Goal: Information Seeking & Learning: Understand process/instructions

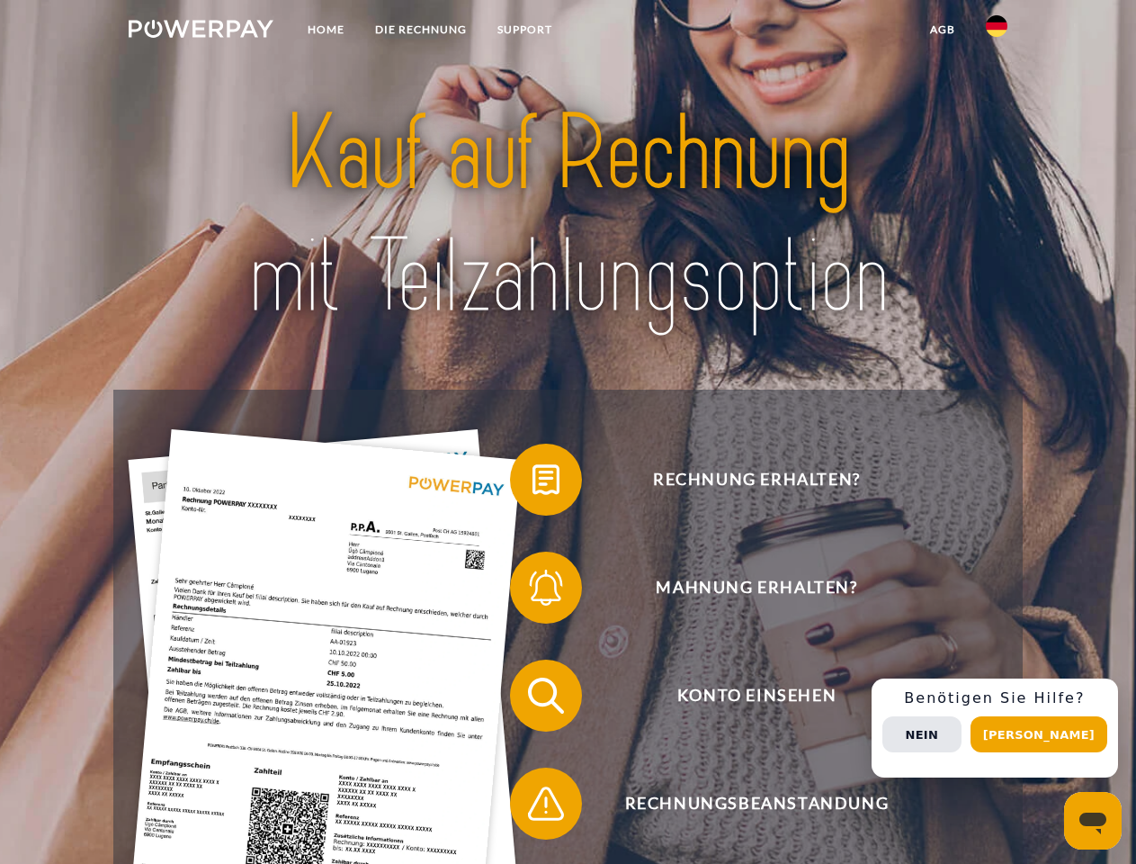
click at [201, 31] on img at bounding box center [201, 29] width 145 height 18
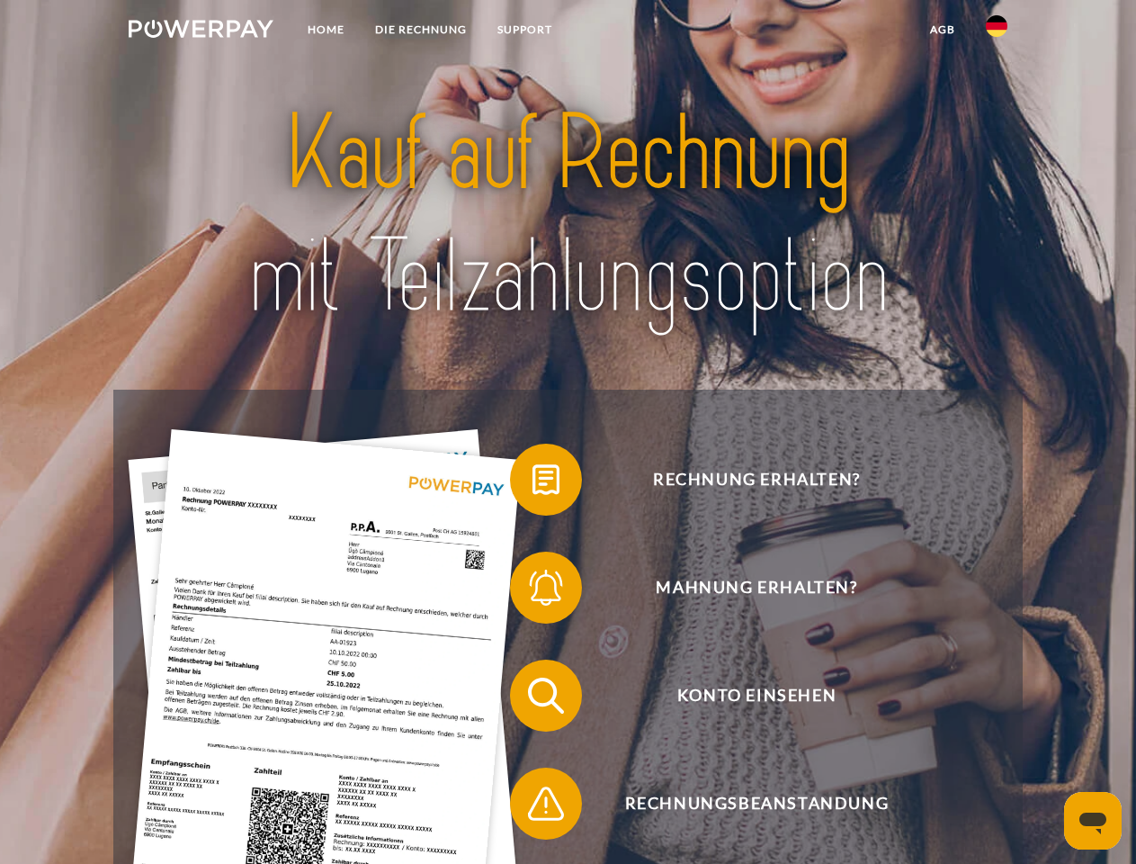
click at [997, 31] on img at bounding box center [997, 26] width 22 height 22
click at [942, 30] on link "agb" at bounding box center [943, 29] width 56 height 32
click at [533, 483] on span at bounding box center [519, 479] width 90 height 90
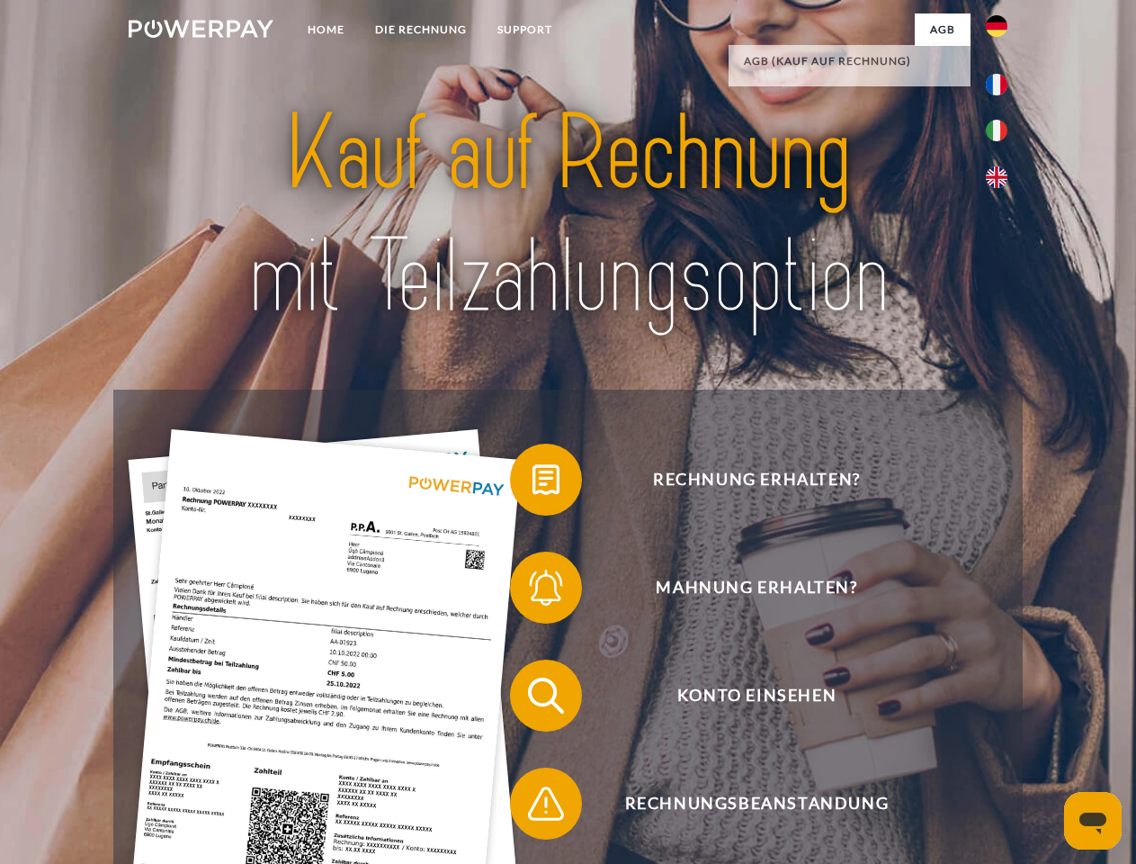
click at [533, 591] on span at bounding box center [519, 587] width 90 height 90
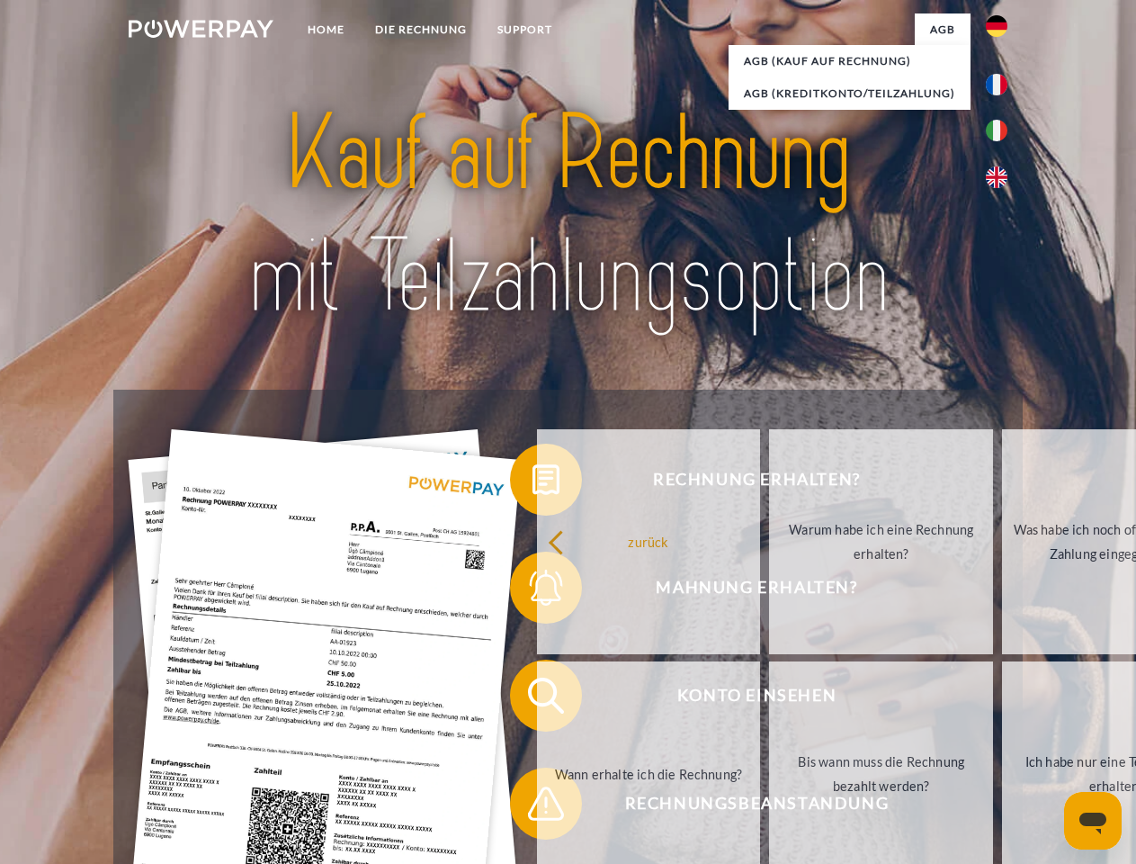
click at [769, 699] on link "Bis wann muss die Rechnung bezahlt werden?" at bounding box center [881, 773] width 224 height 225
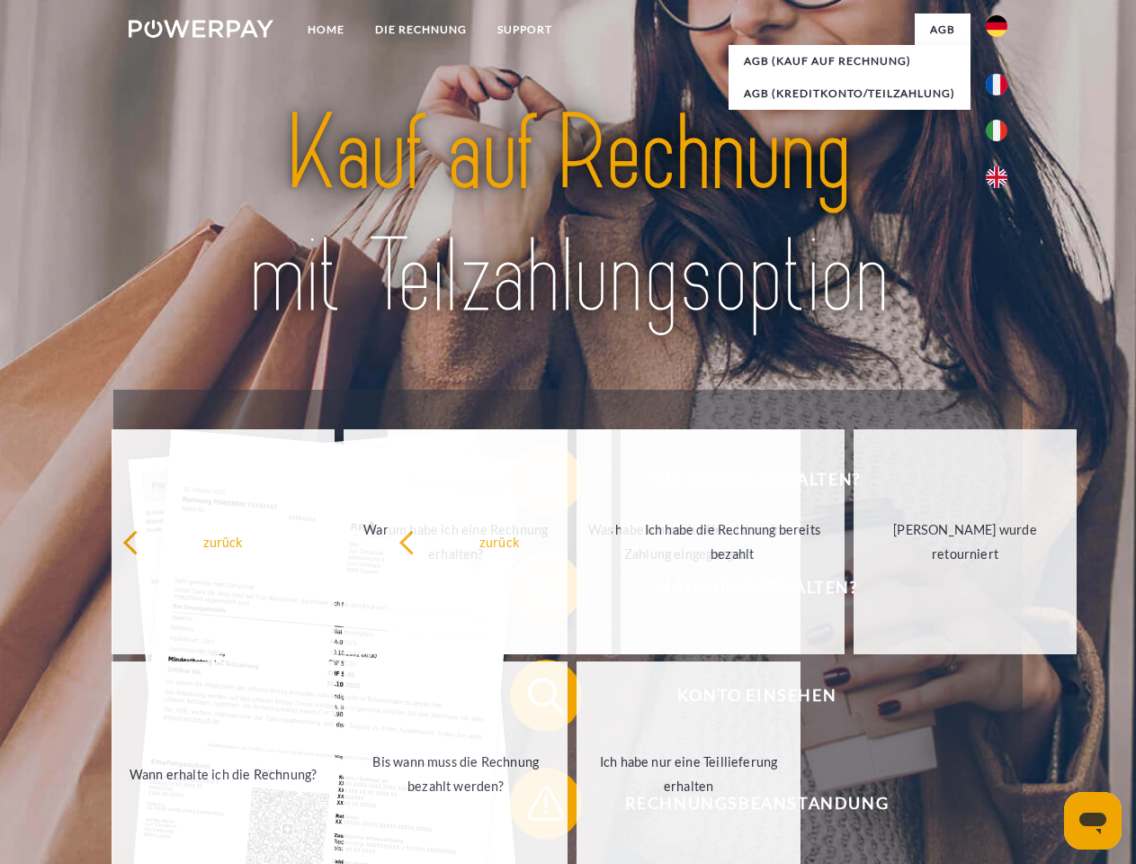
click at [533, 807] on span at bounding box center [519, 803] width 90 height 90
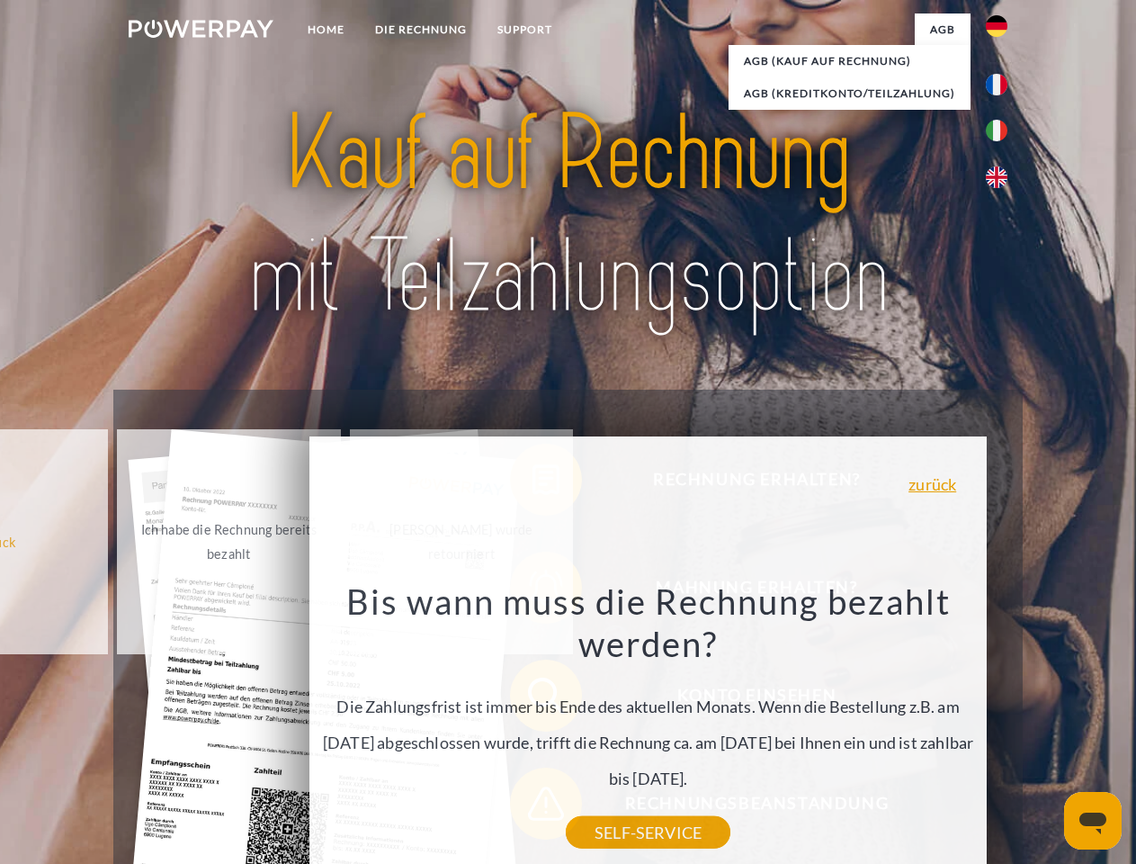
click at [1001, 728] on div "Rechnung erhalten? Mahnung erhalten? Konto einsehen" at bounding box center [567, 749] width 909 height 720
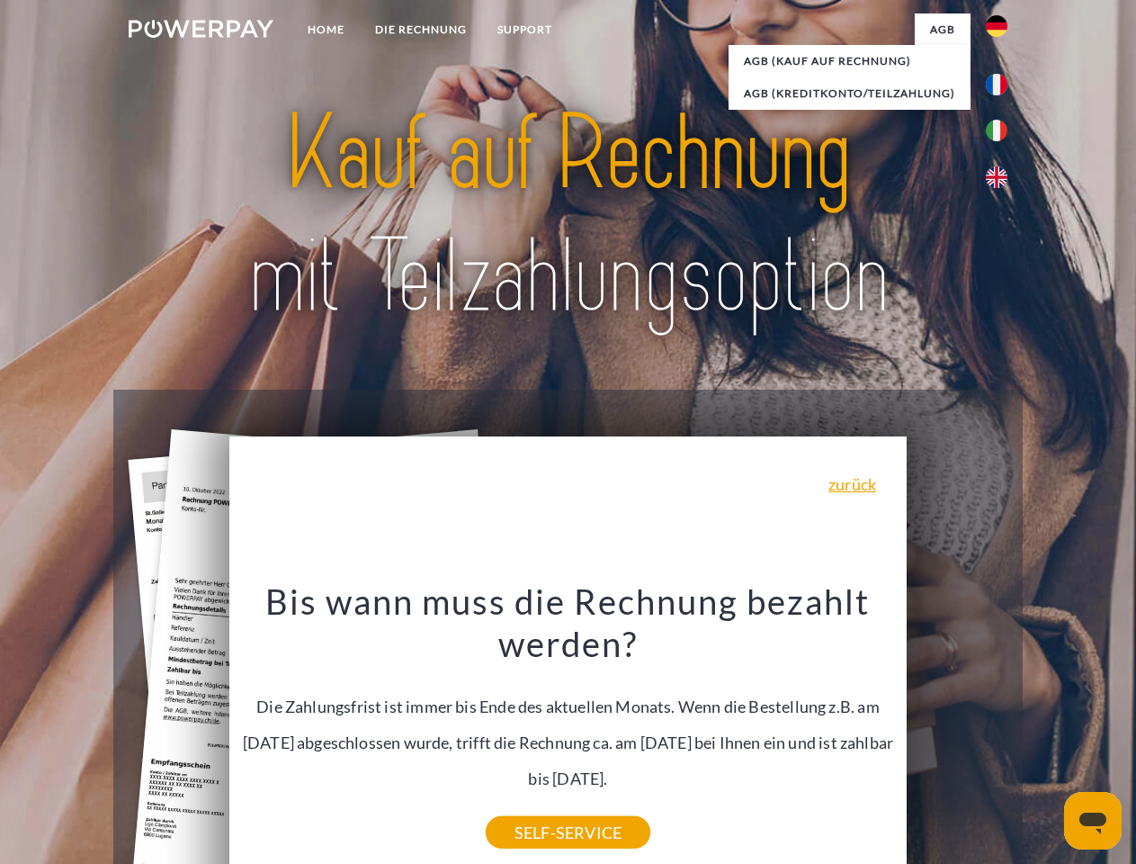
click at [957, 731] on span "Konto einsehen" at bounding box center [756, 695] width 441 height 72
click at [1045, 734] on header "Home DIE RECHNUNG SUPPORT" at bounding box center [568, 621] width 1136 height 1242
